Goal: Information Seeking & Learning: Learn about a topic

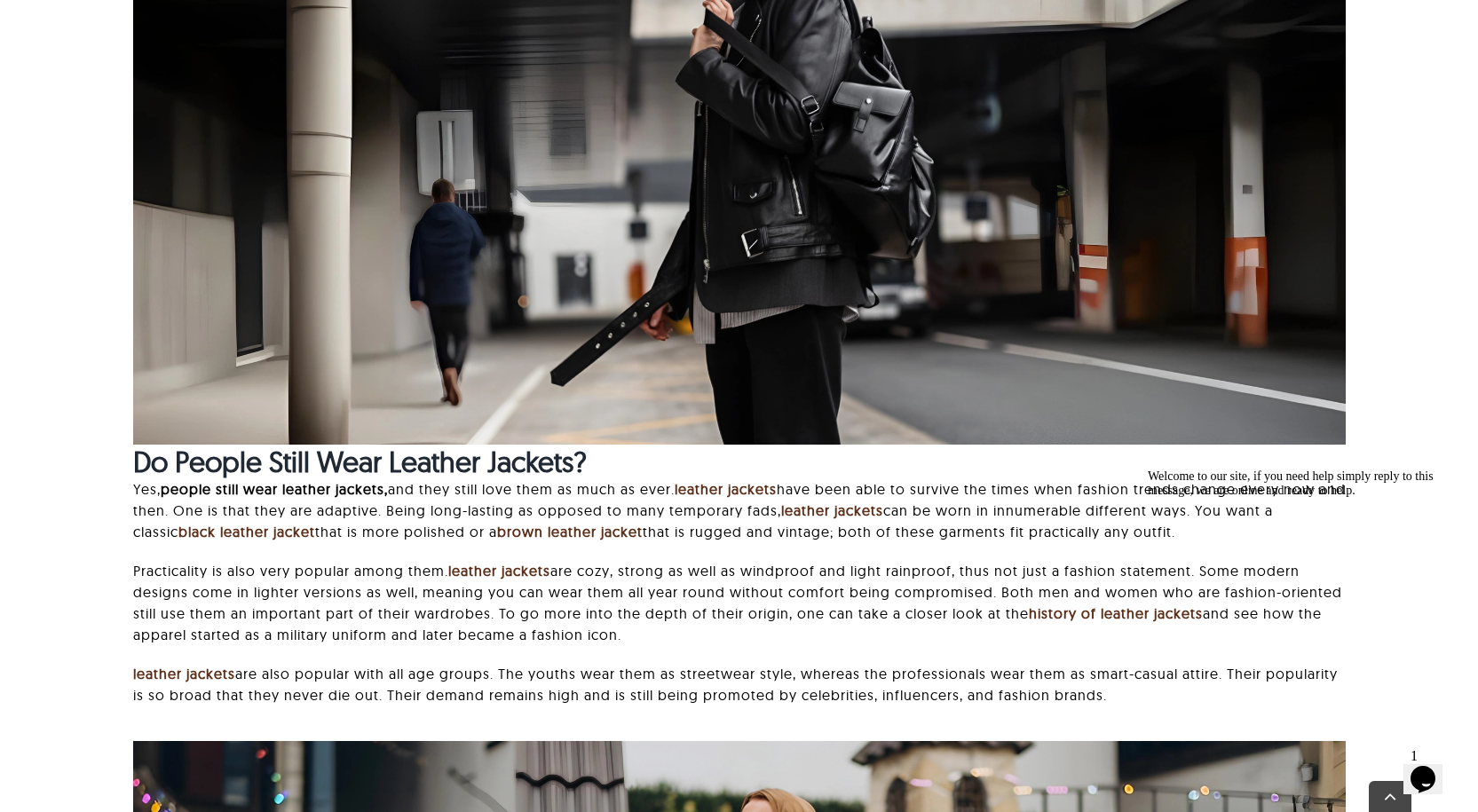
scroll to position [1330, 0]
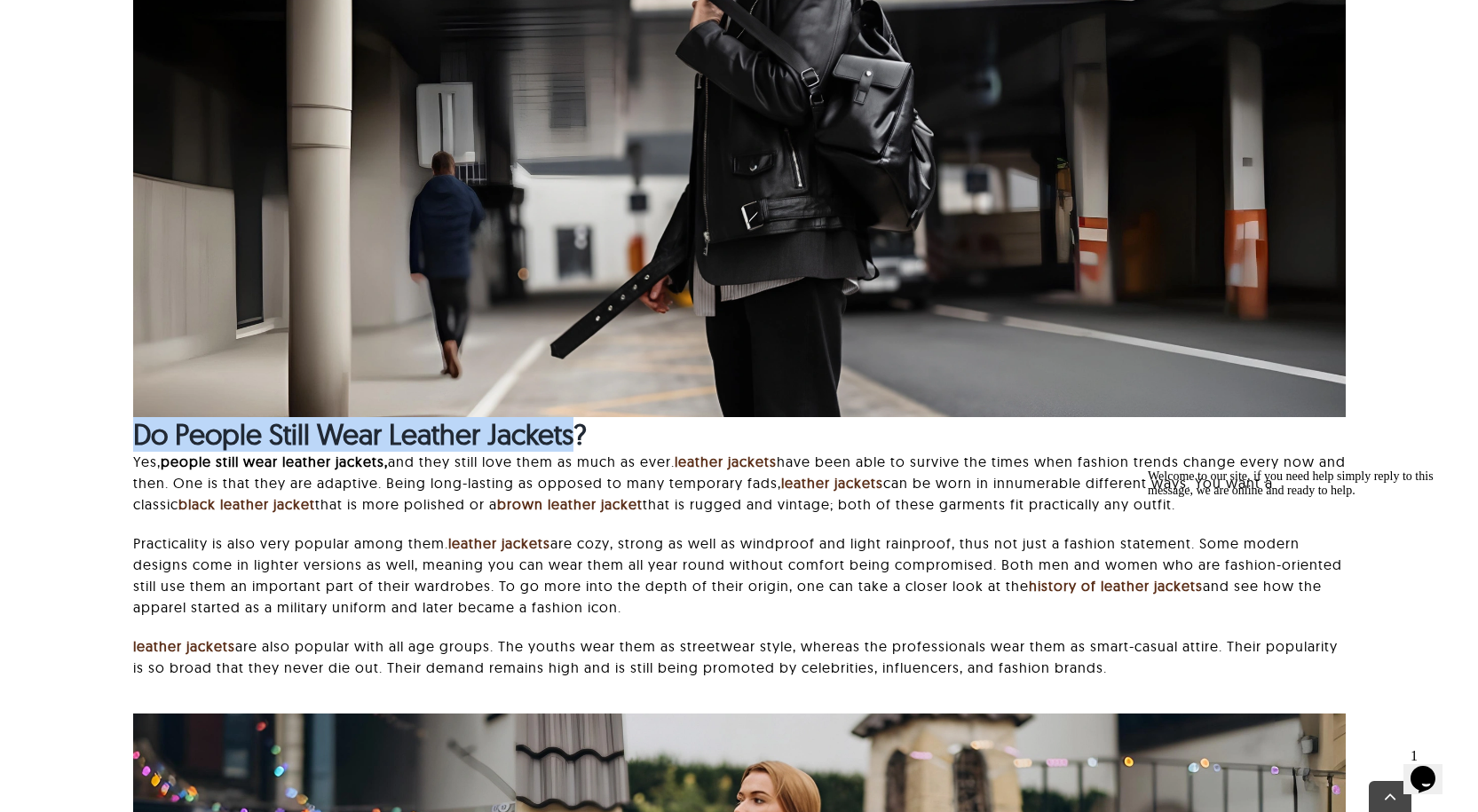
drag, startPoint x: 135, startPoint y: 434, endPoint x: 578, endPoint y: 449, distance: 443.3
click at [578, 449] on strong "Do People Still Wear Leather Jackets?" at bounding box center [360, 434] width 453 height 35
copy strong "Do People Still Wear Leather Jackets"
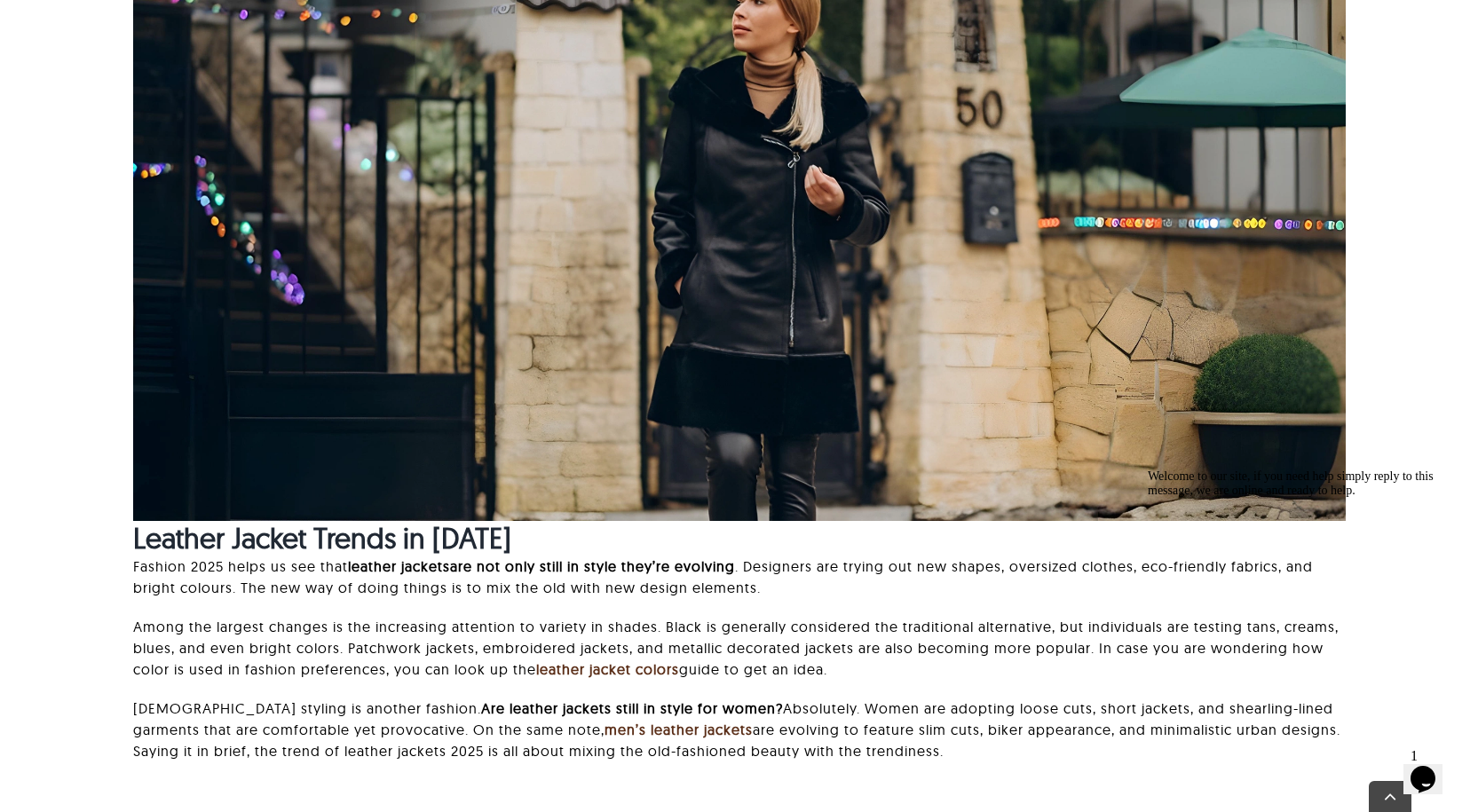
scroll to position [2395, 0]
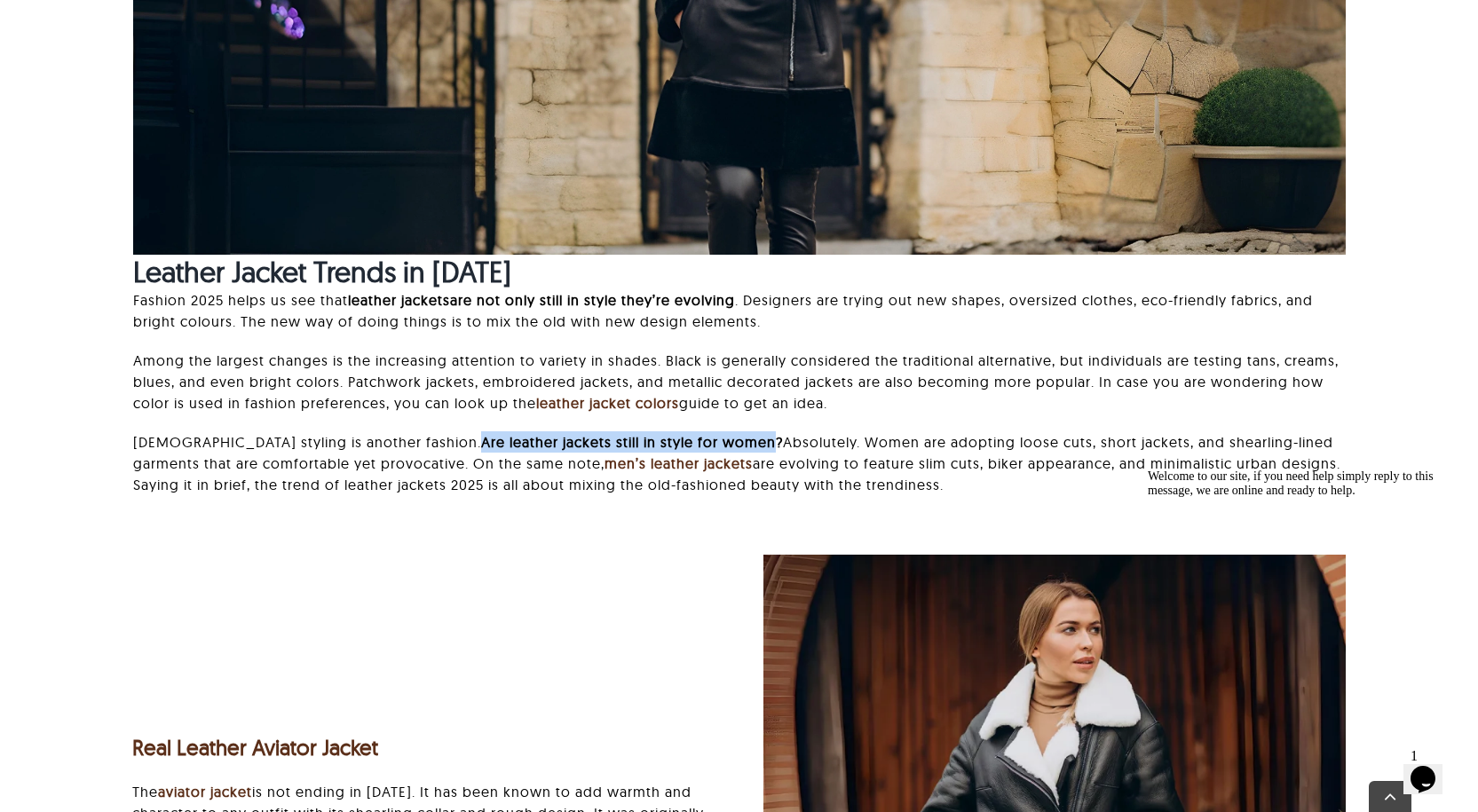
drag, startPoint x: 413, startPoint y: 440, endPoint x: 704, endPoint y: 444, distance: 291.0
click at [704, 444] on b "Are leather jackets still in style for women?" at bounding box center [631, 441] width 302 height 18
copy b "Are leather jackets still in style for women"
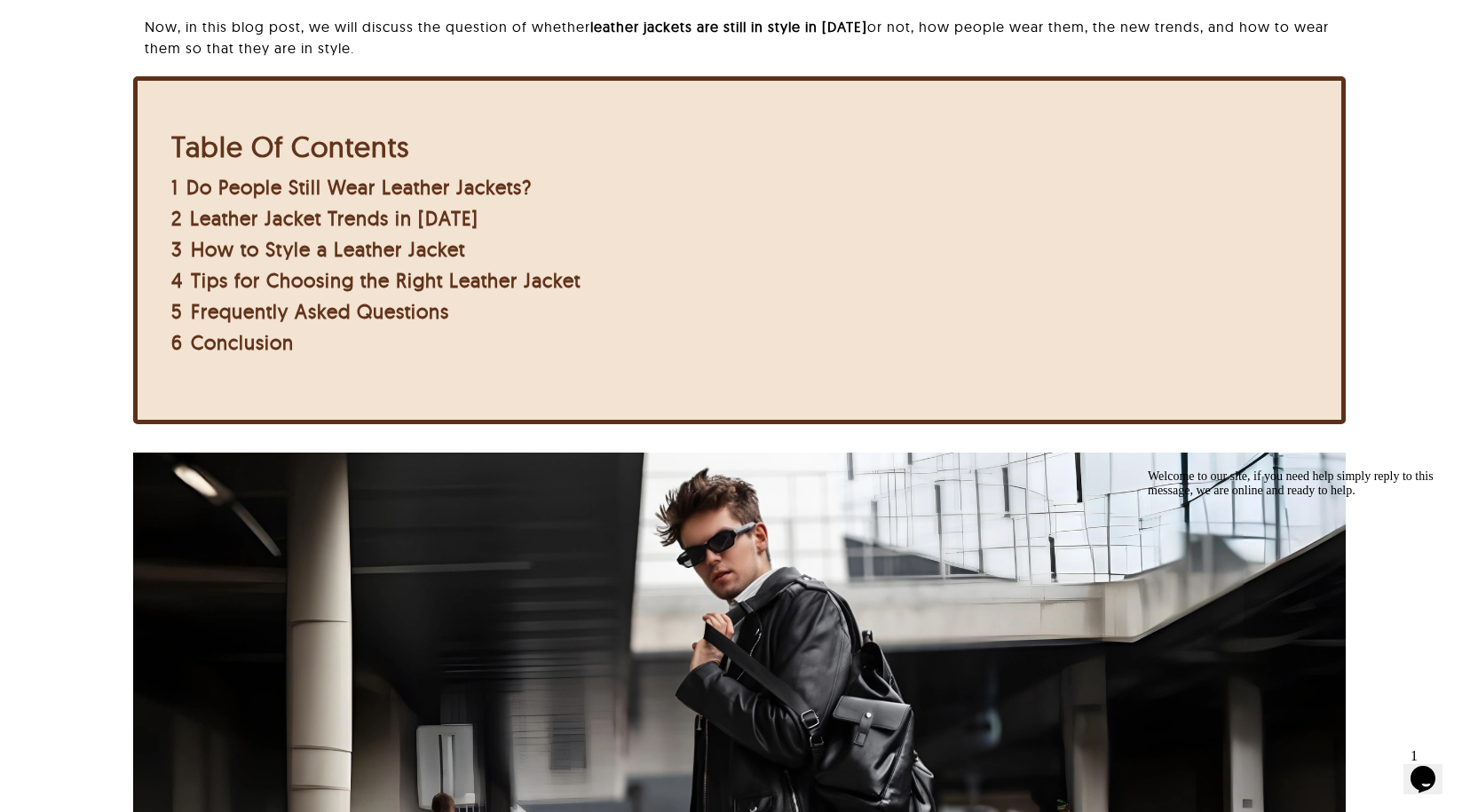
scroll to position [443, 0]
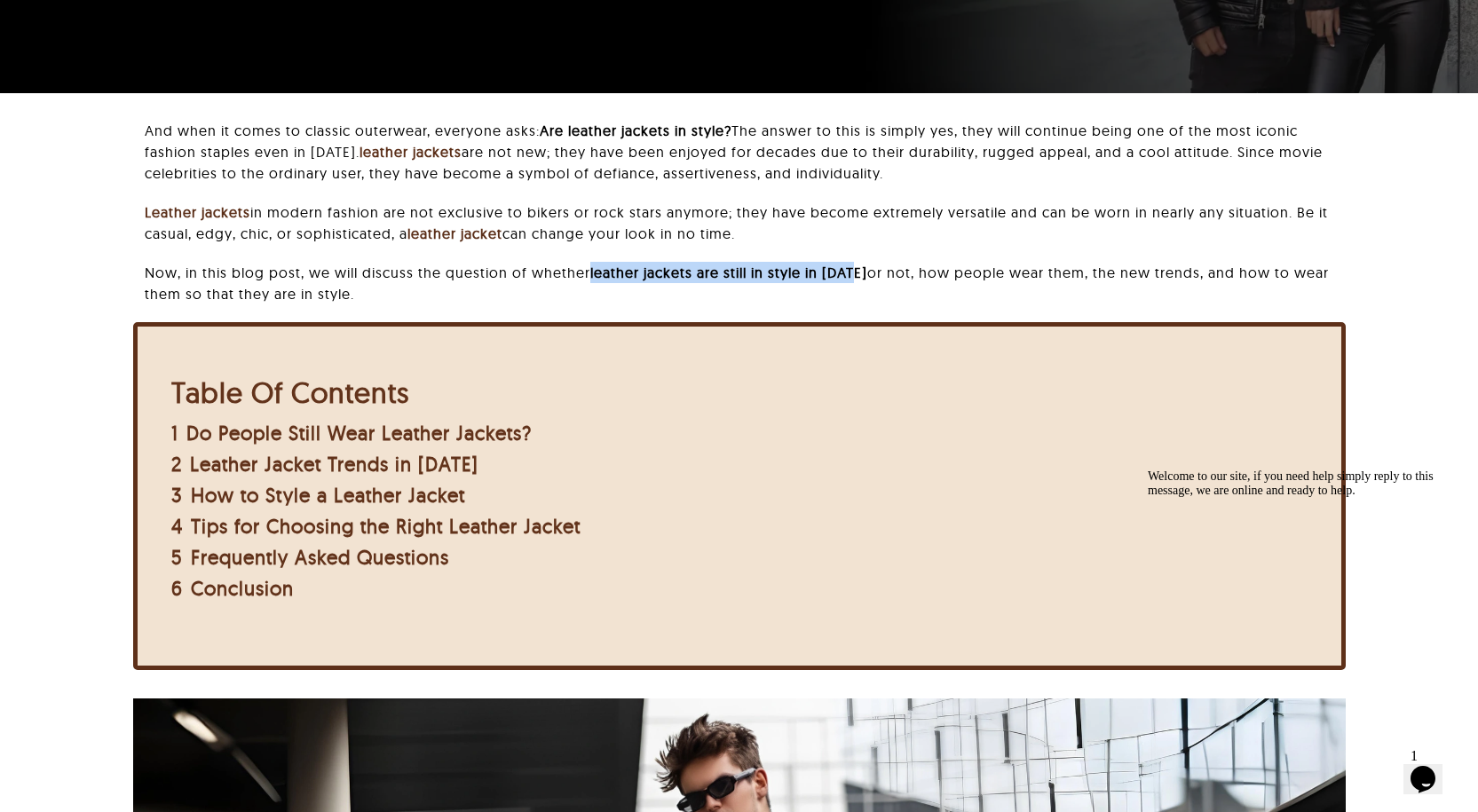
drag, startPoint x: 592, startPoint y: 270, endPoint x: 860, endPoint y: 273, distance: 268.0
click at [860, 273] on p "Now, in this blog post, we will discuss the question of whether leather jackets…" at bounding box center [744, 283] width 1200 height 43
copy b "leather jackets are still in style in 2025"
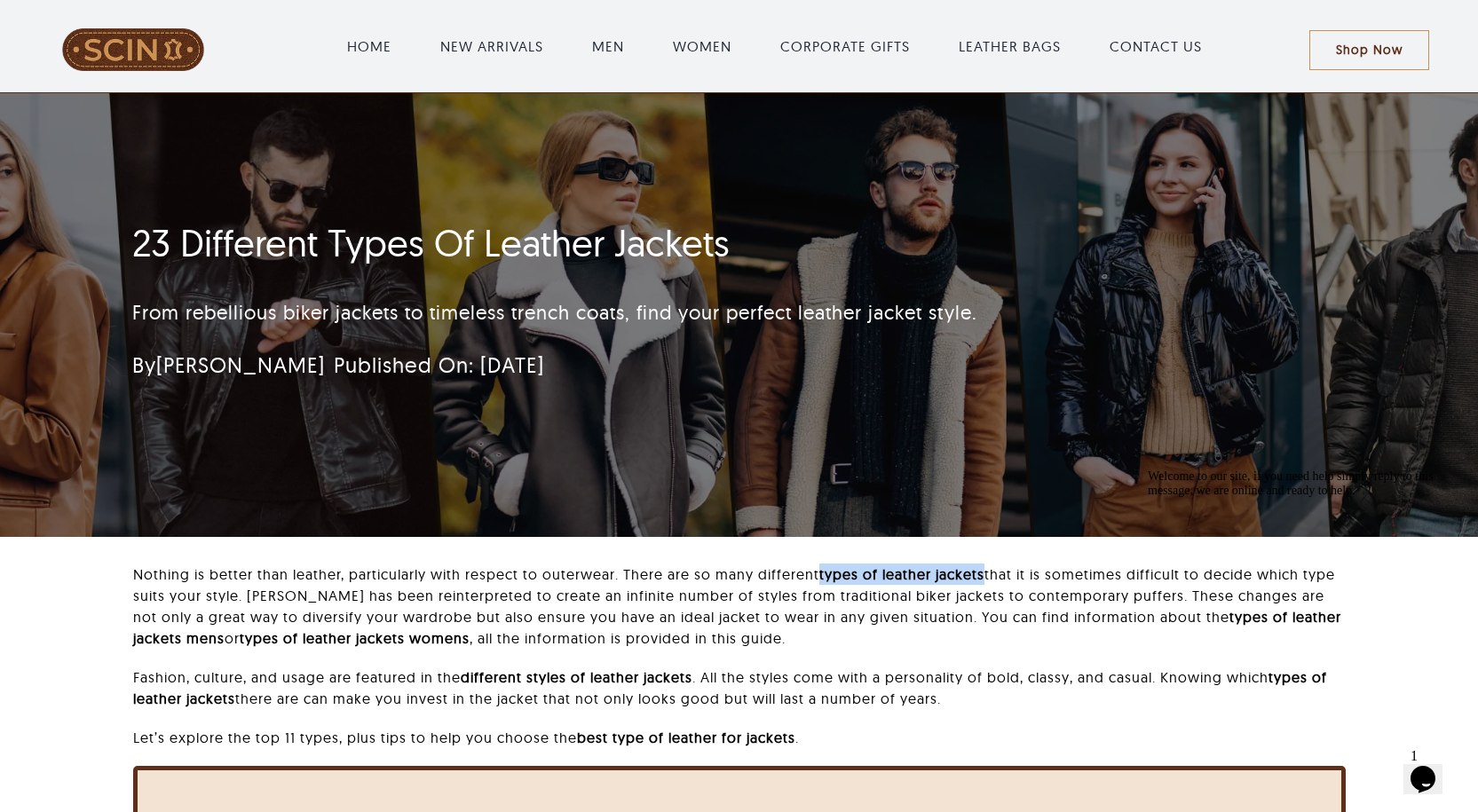
drag, startPoint x: 820, startPoint y: 576, endPoint x: 988, endPoint y: 576, distance: 168.0
click at [988, 576] on p "Nothing is better than leather, particularly with respect to outerwear. There a…" at bounding box center [739, 606] width 1212 height 86
copy strong "types of leather jackets"
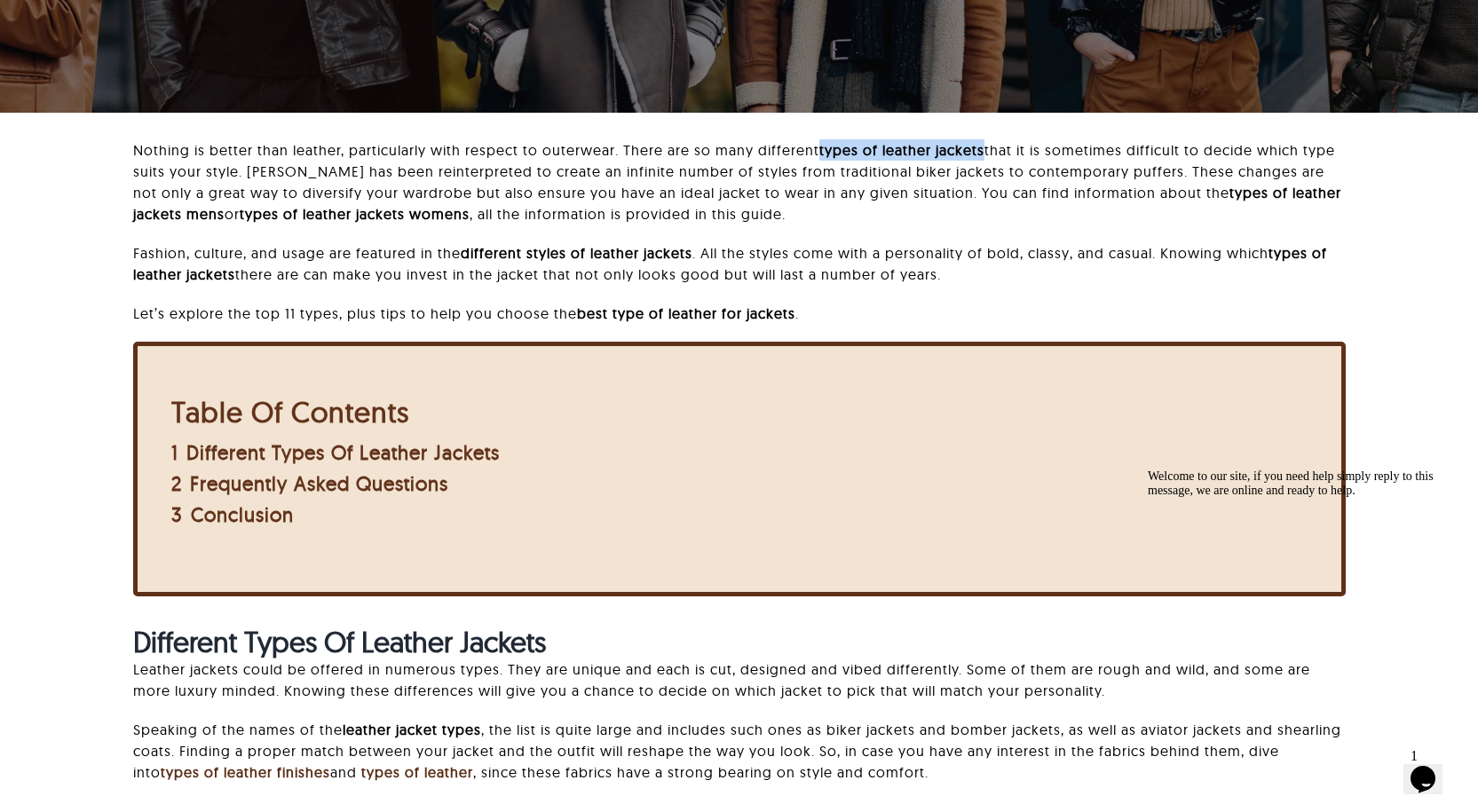
scroll to position [177, 0]
